Goal: Task Accomplishment & Management: Use online tool/utility

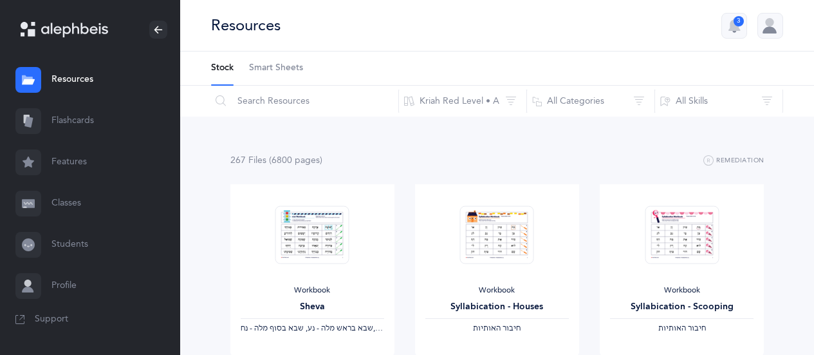
click at [82, 127] on link "Flashcards" at bounding box center [90, 120] width 180 height 41
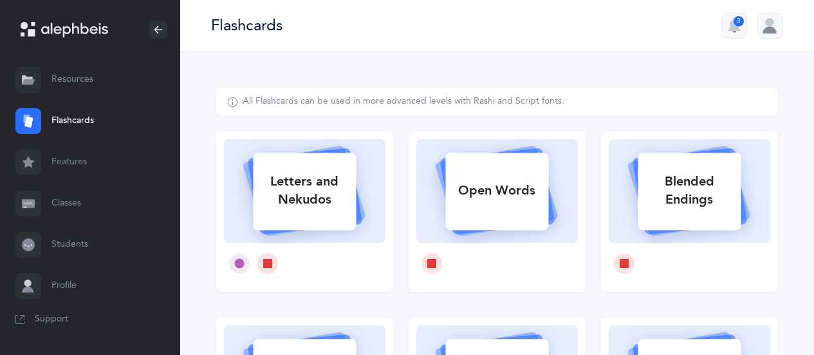
click at [291, 192] on div "Letters and Nekudos" at bounding box center [304, 190] width 103 height 51
select select
select select "single"
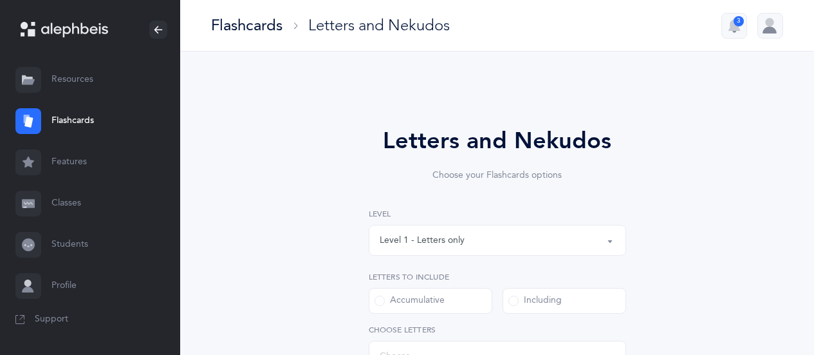
select select "27"
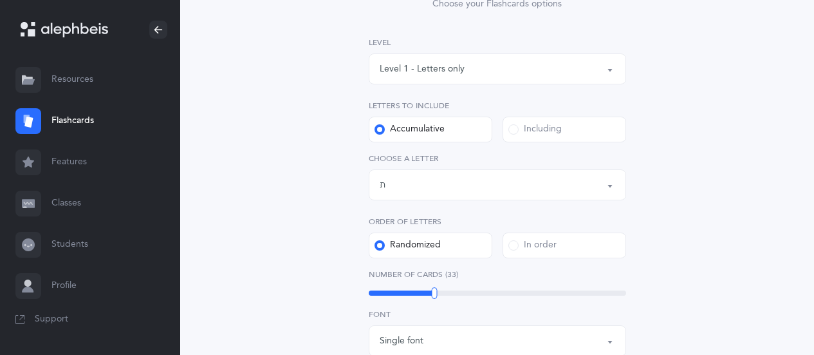
scroll to position [171, 0]
click at [575, 125] on label "Including" at bounding box center [565, 129] width 124 height 26
click at [0, 0] on input "Including" at bounding box center [0, 0] width 0 height 0
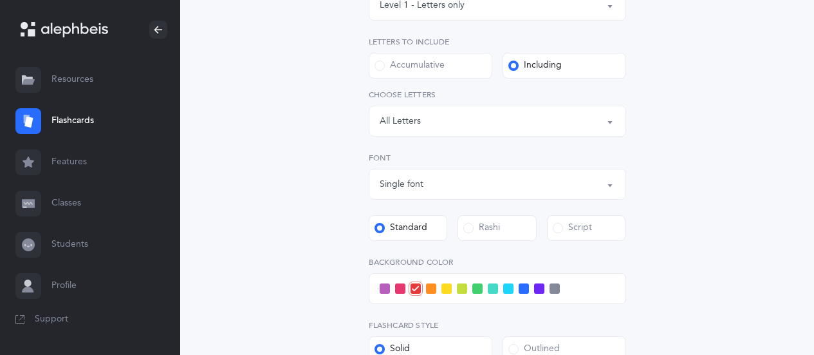
scroll to position [244, 0]
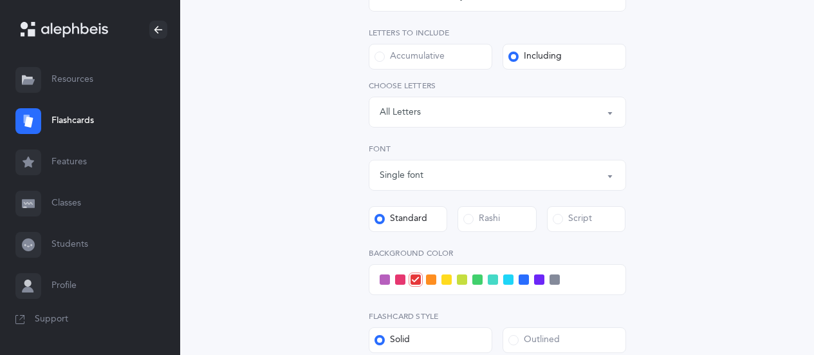
click at [608, 118] on button "Letters: All Letters" at bounding box center [497, 112] width 257 height 31
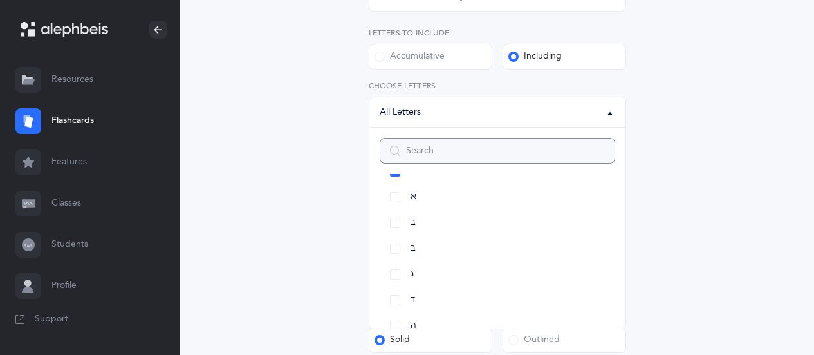
scroll to position [40, 0]
click at [398, 181] on link "א" at bounding box center [498, 183] width 236 height 26
select select "1"
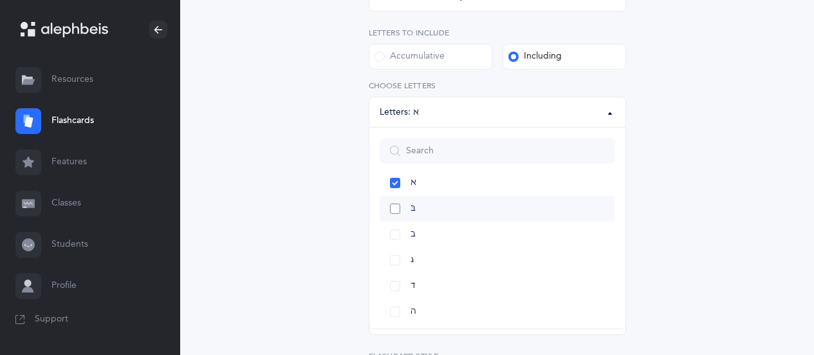
click at [429, 204] on link "בּ" at bounding box center [498, 209] width 236 height 26
click at [430, 232] on link "ב" at bounding box center [498, 234] width 236 height 26
click at [438, 261] on link "ג" at bounding box center [498, 260] width 236 height 26
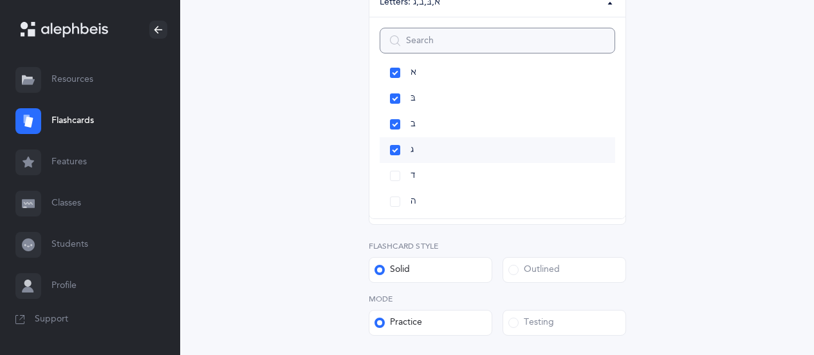
scroll to position [356, 0]
click at [430, 176] on link "ד" at bounding box center [498, 174] width 236 height 26
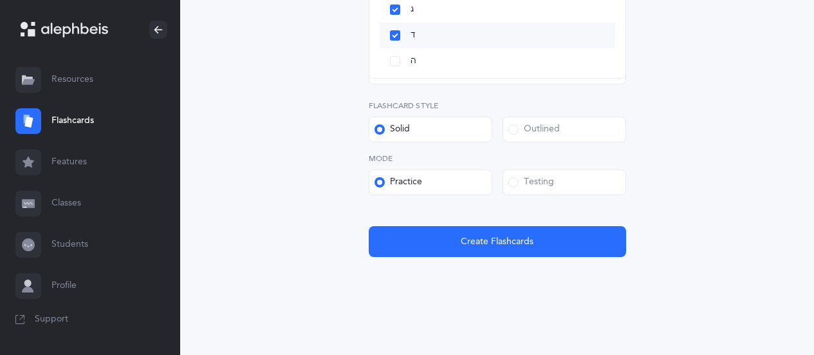
scroll to position [499, 0]
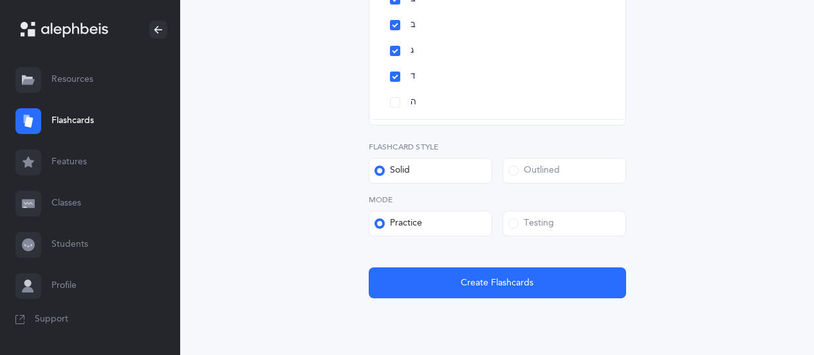
click at [604, 224] on label "Testing" at bounding box center [565, 223] width 124 height 26
click at [0, 0] on input "Testing" at bounding box center [0, 0] width 0 height 0
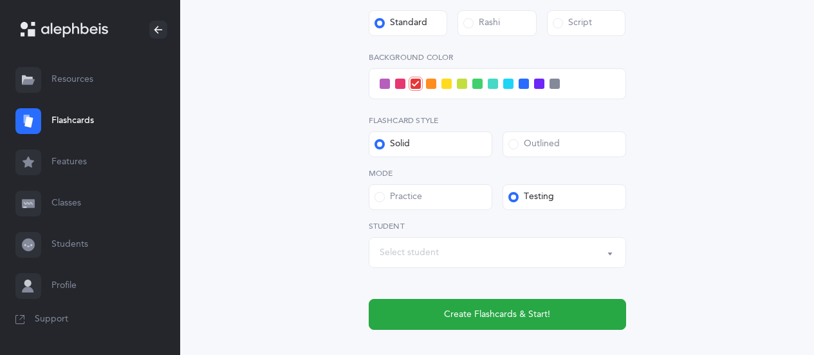
scroll to position [515, 0]
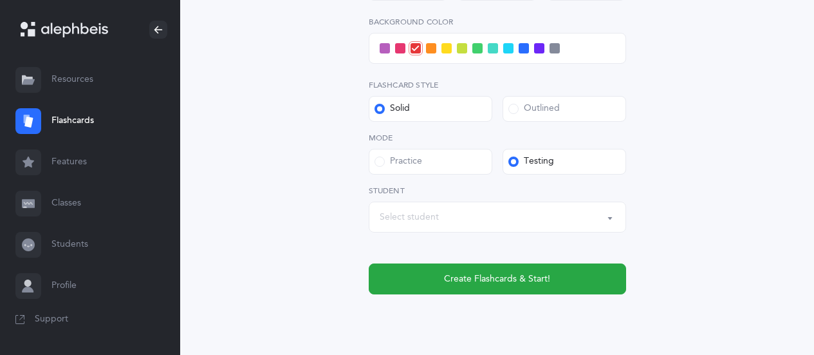
click at [539, 219] on div "Select student" at bounding box center [498, 217] width 236 height 22
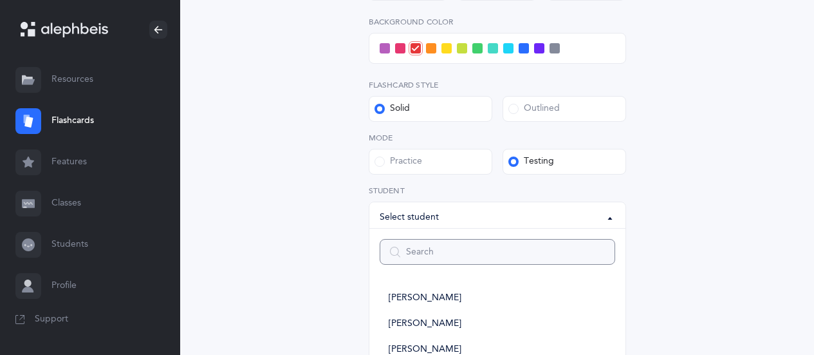
type input "k"
select select
type input "ka"
click at [450, 296] on link "KA Class" at bounding box center [498, 298] width 236 height 26
select select "14638"
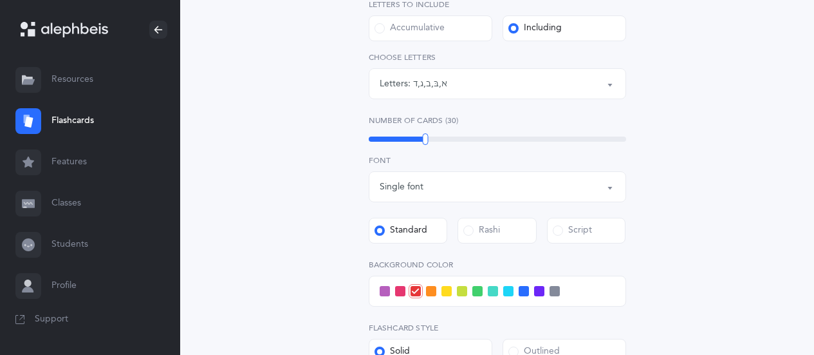
scroll to position [257, 0]
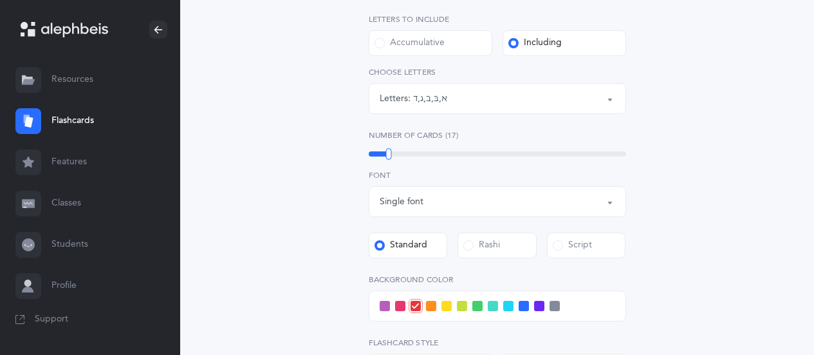
click at [492, 306] on span at bounding box center [493, 306] width 10 height 10
click at [0, 0] on input "checkbox" at bounding box center [0, 0] width 0 height 0
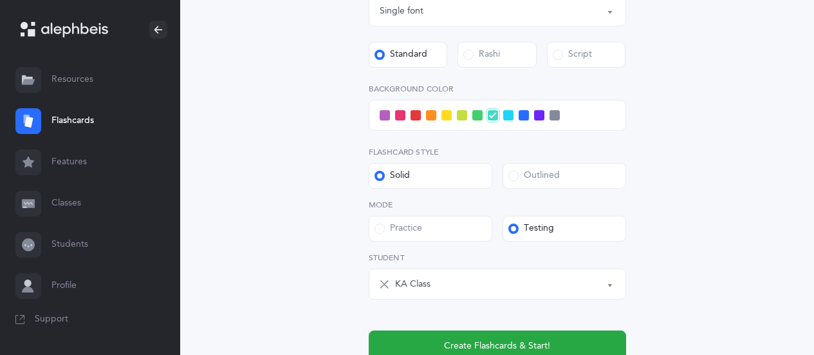
scroll to position [453, 0]
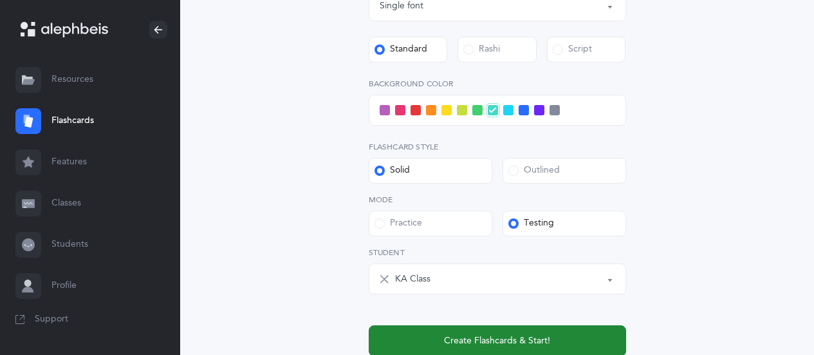
click at [542, 335] on span "Create Flashcards & Start!" at bounding box center [497, 341] width 106 height 14
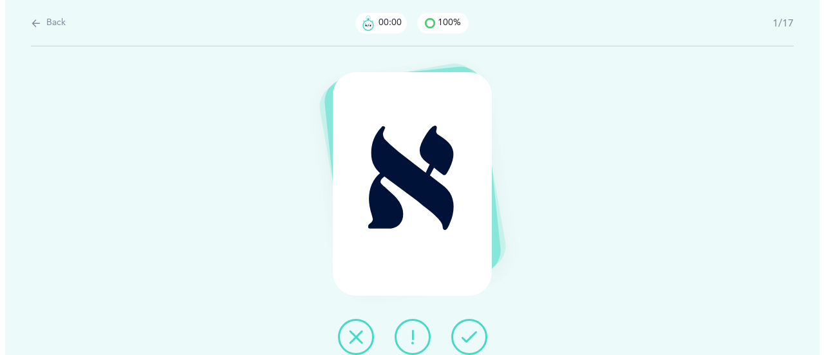
scroll to position [0, 0]
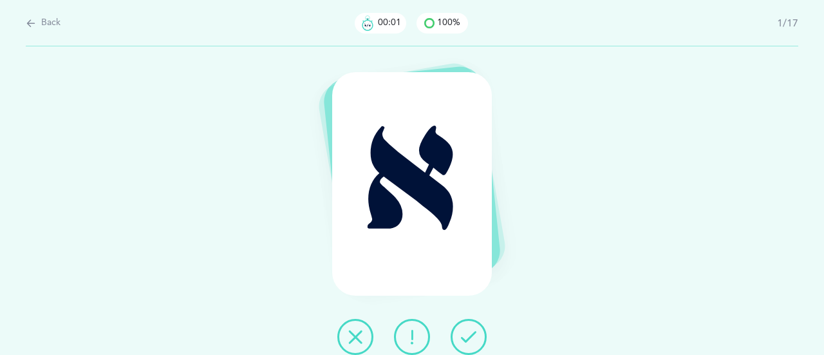
click at [484, 334] on button at bounding box center [468, 337] width 36 height 36
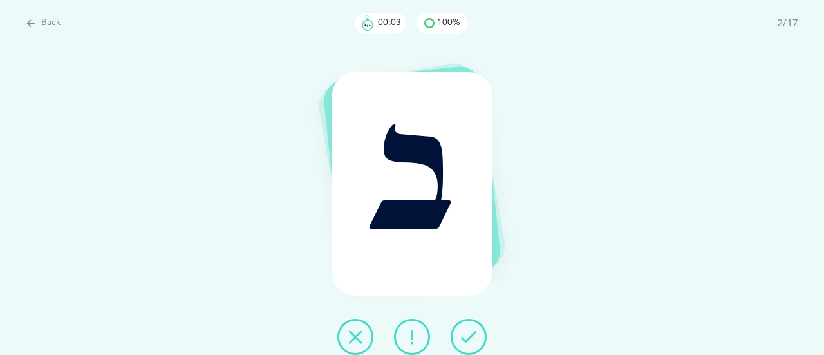
click at [480, 337] on button at bounding box center [468, 337] width 36 height 36
click at [479, 333] on button at bounding box center [468, 337] width 36 height 36
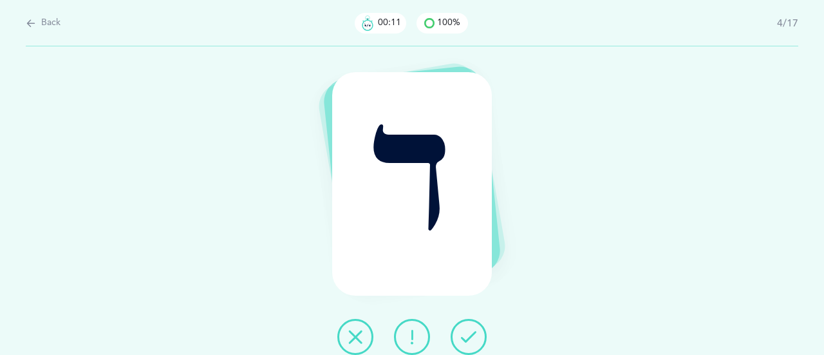
click at [479, 331] on button at bounding box center [468, 337] width 36 height 36
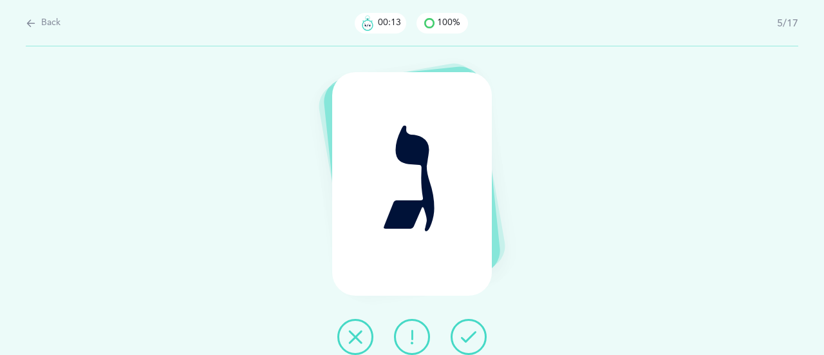
click at [478, 324] on button at bounding box center [468, 337] width 36 height 36
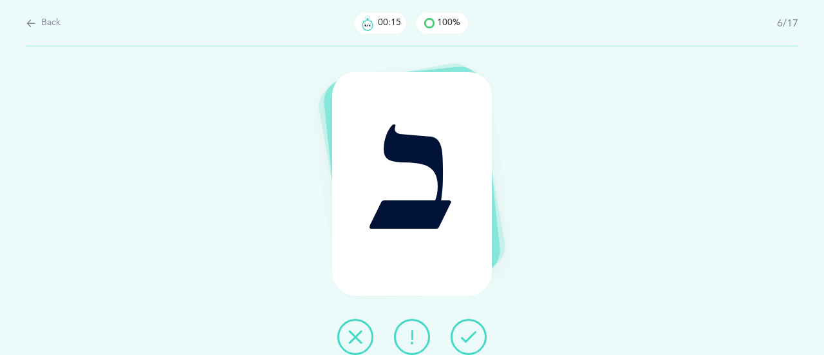
click at [484, 328] on button at bounding box center [468, 337] width 36 height 36
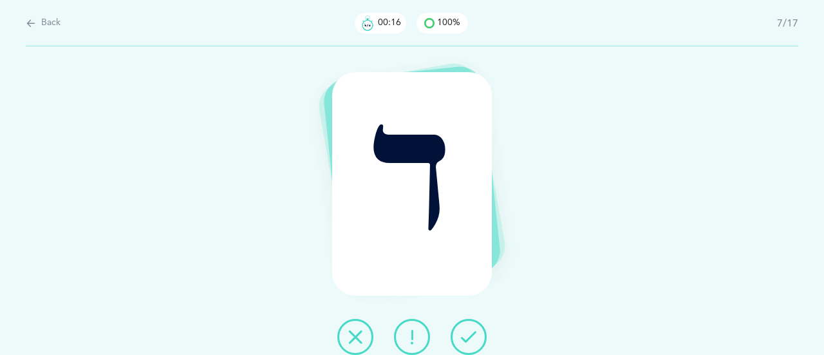
click at [479, 329] on button at bounding box center [468, 337] width 36 height 36
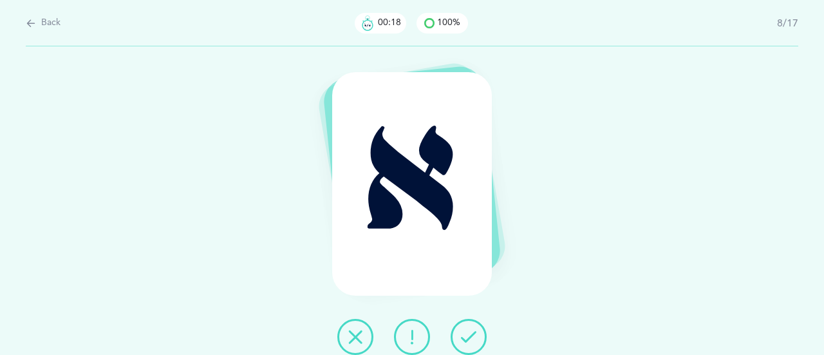
click at [484, 333] on button at bounding box center [468, 337] width 36 height 36
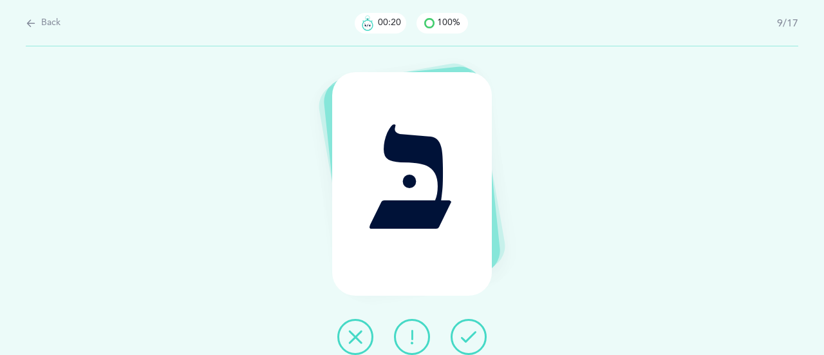
click at [479, 337] on button at bounding box center [468, 337] width 36 height 36
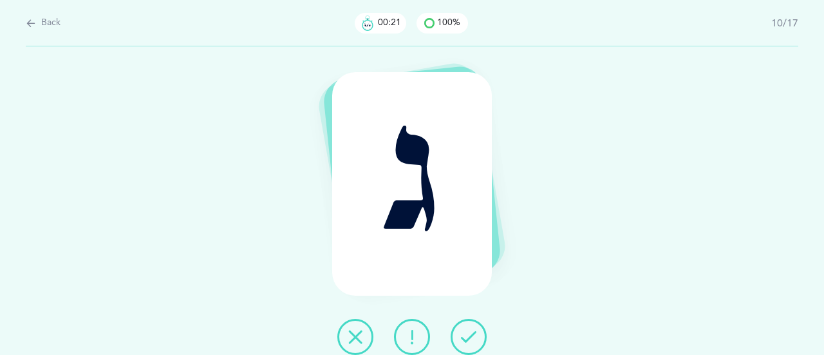
click at [479, 339] on button at bounding box center [468, 337] width 36 height 36
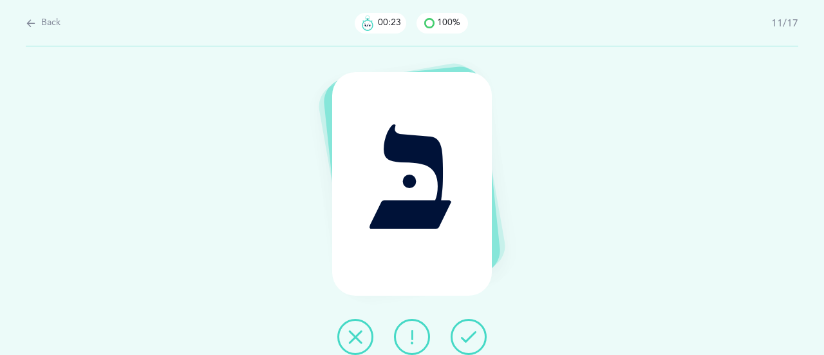
click at [483, 339] on button at bounding box center [468, 337] width 36 height 36
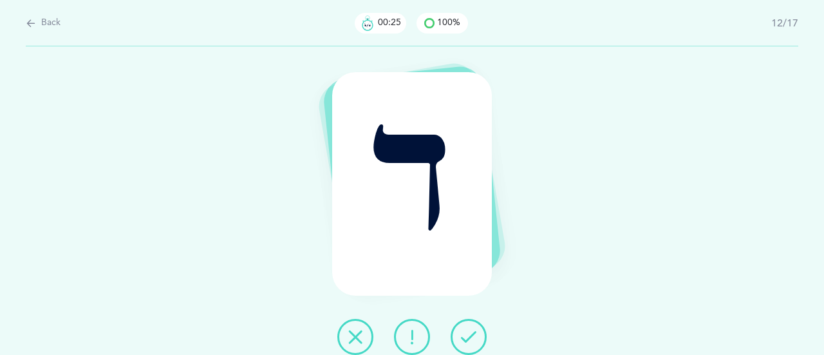
click at [480, 334] on button at bounding box center [468, 337] width 36 height 36
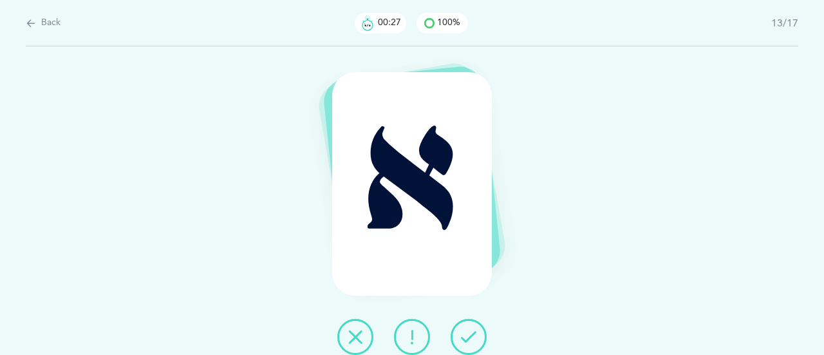
click at [485, 335] on button at bounding box center [468, 337] width 36 height 36
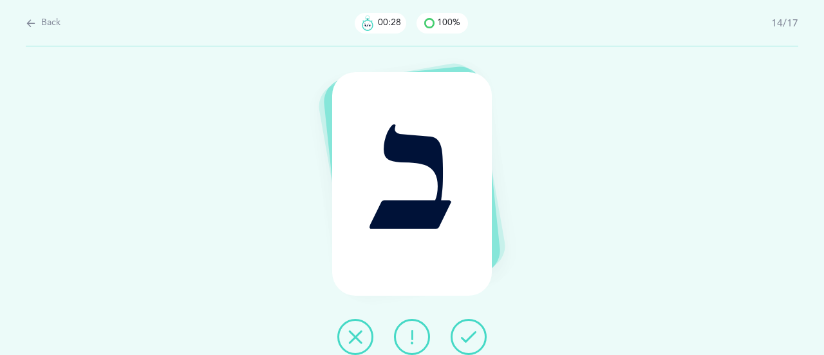
click at [481, 334] on button at bounding box center [468, 337] width 36 height 36
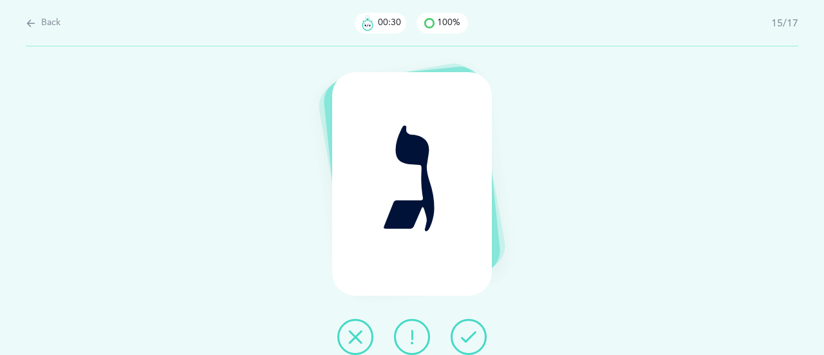
click at [483, 333] on button at bounding box center [468, 337] width 36 height 36
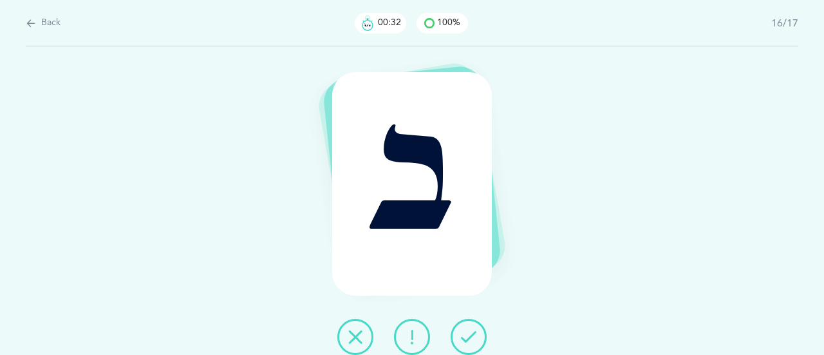
click at [483, 333] on button at bounding box center [468, 337] width 36 height 36
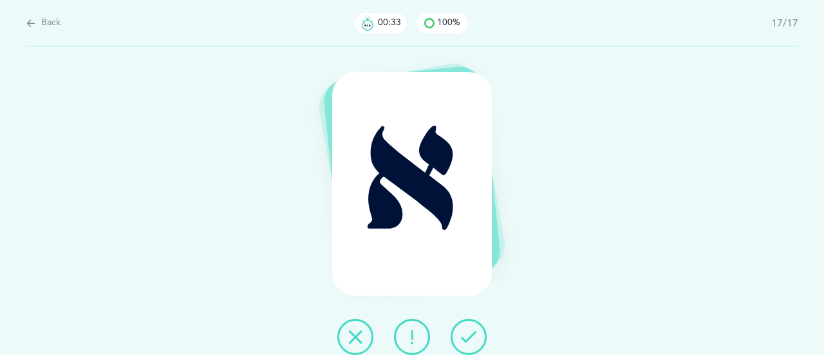
click at [486, 336] on button at bounding box center [468, 337] width 36 height 36
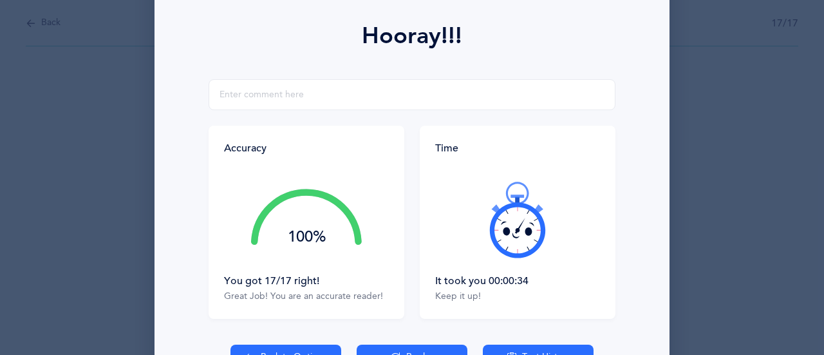
scroll to position [174, 0]
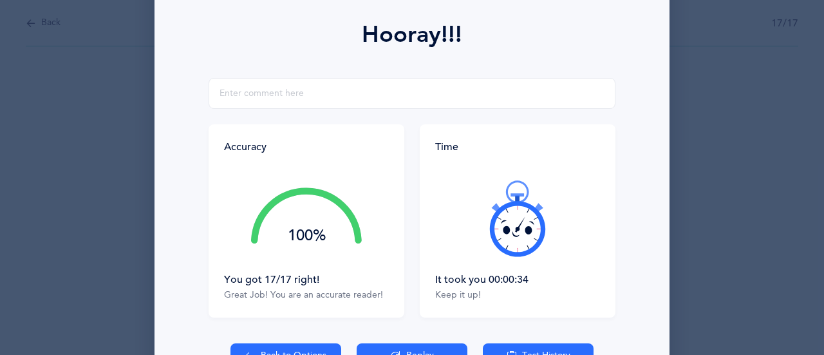
click at [518, 235] on icon at bounding box center [517, 218] width 77 height 77
click at [517, 234] on icon at bounding box center [517, 218] width 77 height 77
click at [517, 232] on icon at bounding box center [517, 218] width 77 height 77
click at [516, 235] on icon at bounding box center [517, 218] width 77 height 77
click at [518, 234] on icon at bounding box center [517, 218] width 77 height 77
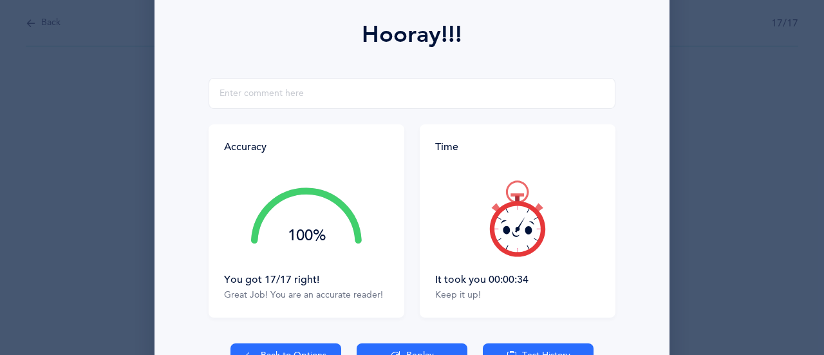
click at [522, 235] on icon at bounding box center [517, 218] width 77 height 77
click at [517, 236] on icon at bounding box center [517, 218] width 77 height 77
